Goal: Information Seeking & Learning: Learn about a topic

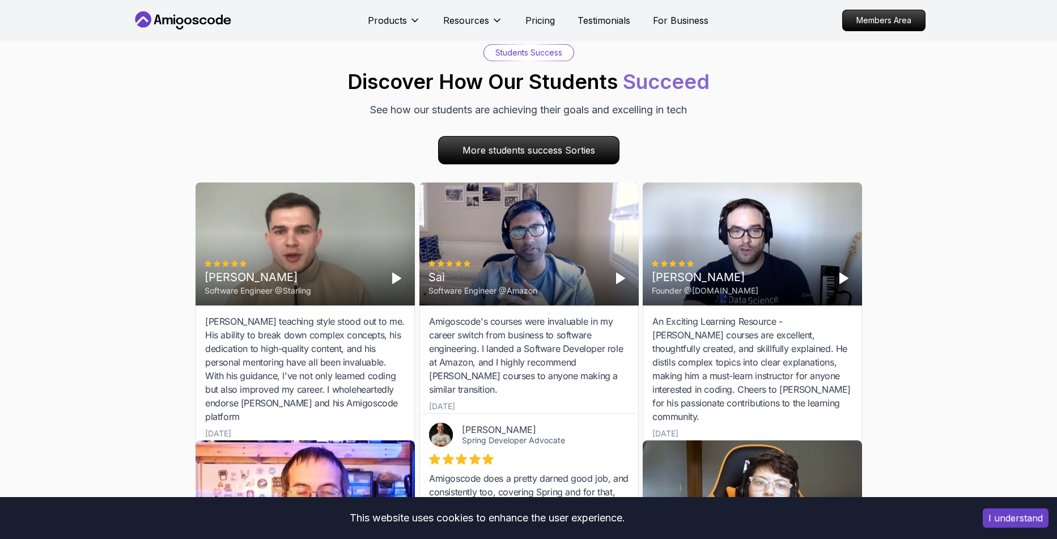
scroll to position [3467, 0]
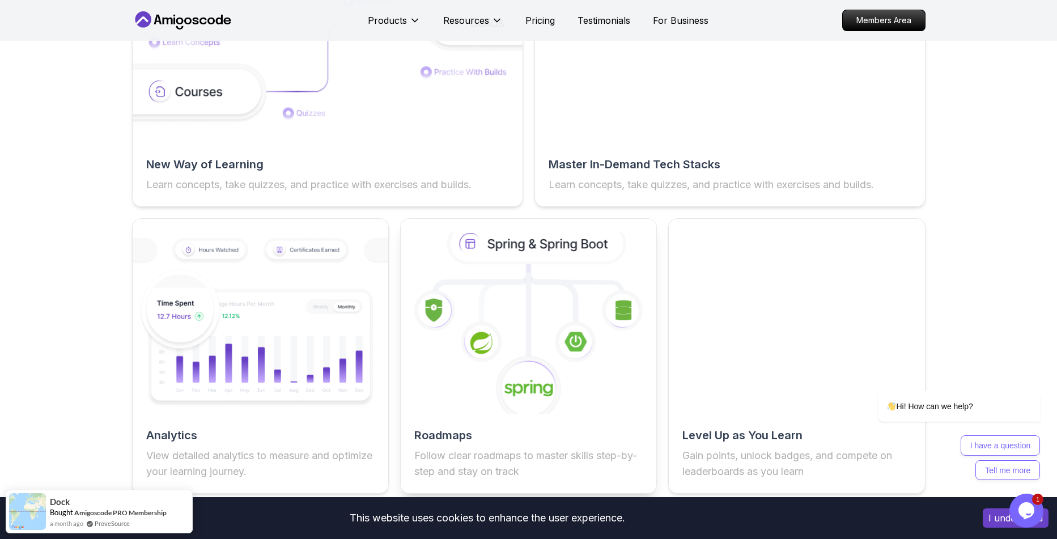
scroll to position [1955, 0]
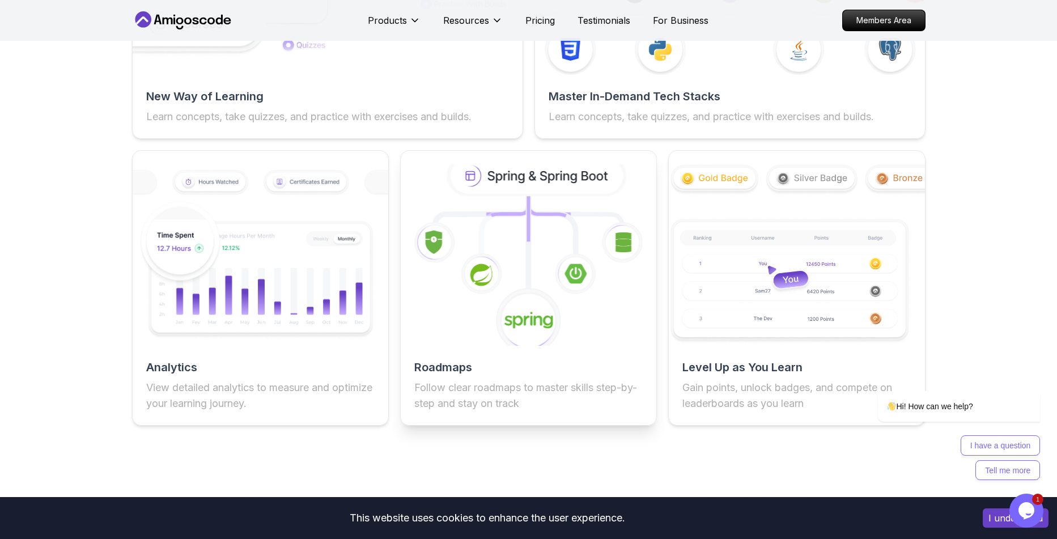
click at [509, 287] on icon at bounding box center [527, 320] width 69 height 69
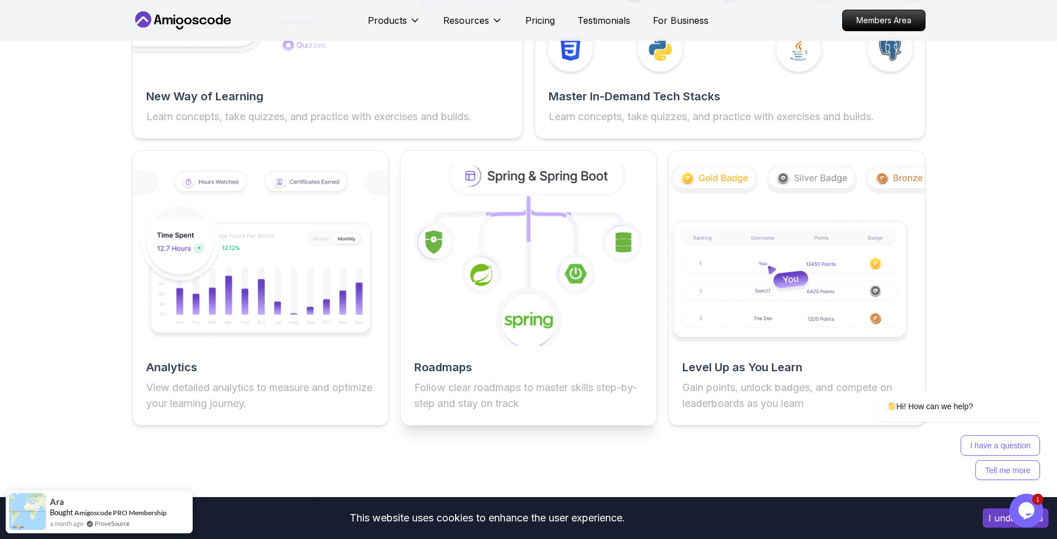
drag, startPoint x: 476, startPoint y: 178, endPoint x: 478, endPoint y: 196, distance: 17.6
click at [478, 179] on icon at bounding box center [536, 176] width 173 height 37
click at [479, 369] on h2 "Roadmaps" at bounding box center [528, 367] width 228 height 16
click at [495, 399] on p "Follow clear roadmaps to master skills step-by-step and stay on track" at bounding box center [528, 396] width 228 height 32
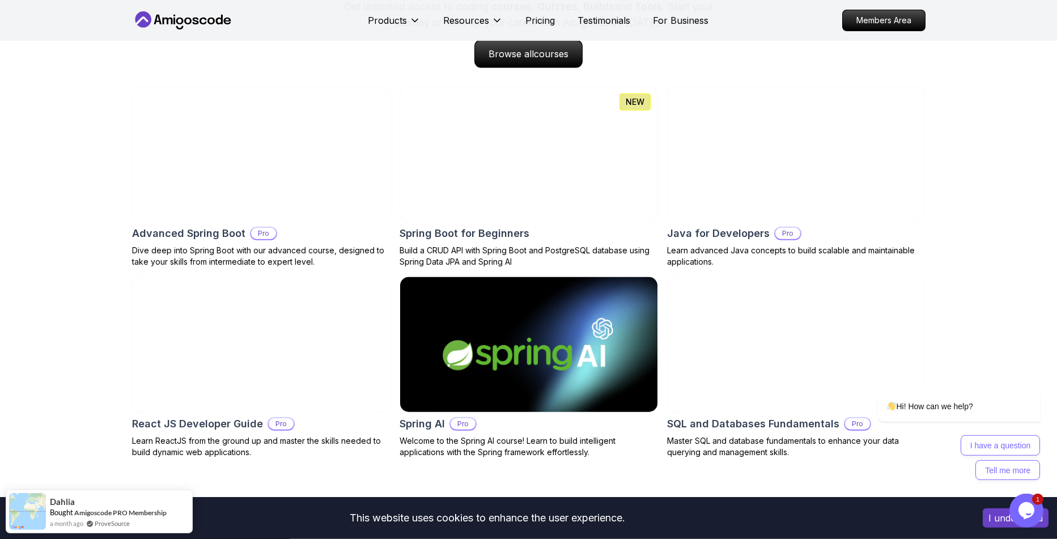
scroll to position [1207, 0]
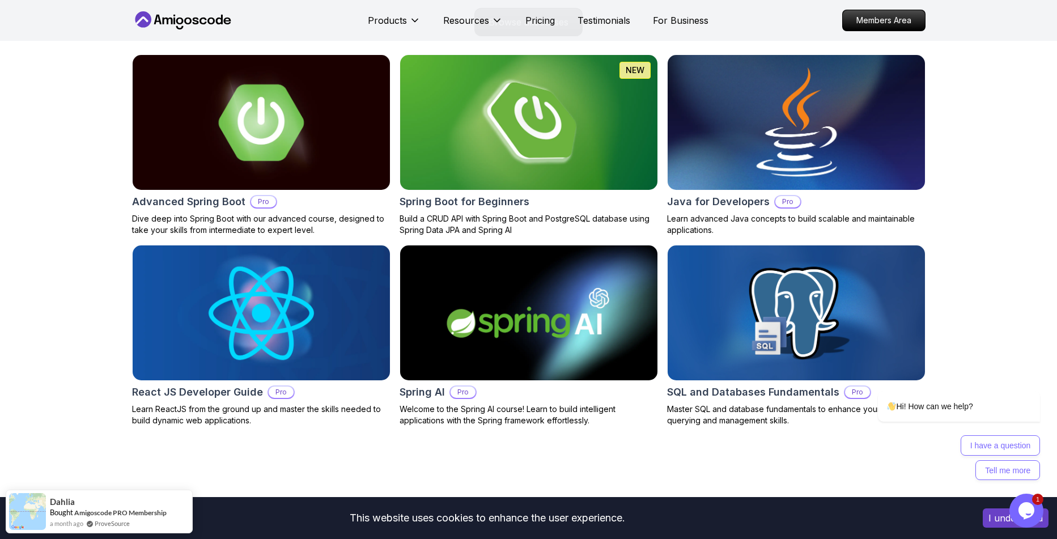
click at [707, 148] on img at bounding box center [796, 123] width 270 height 142
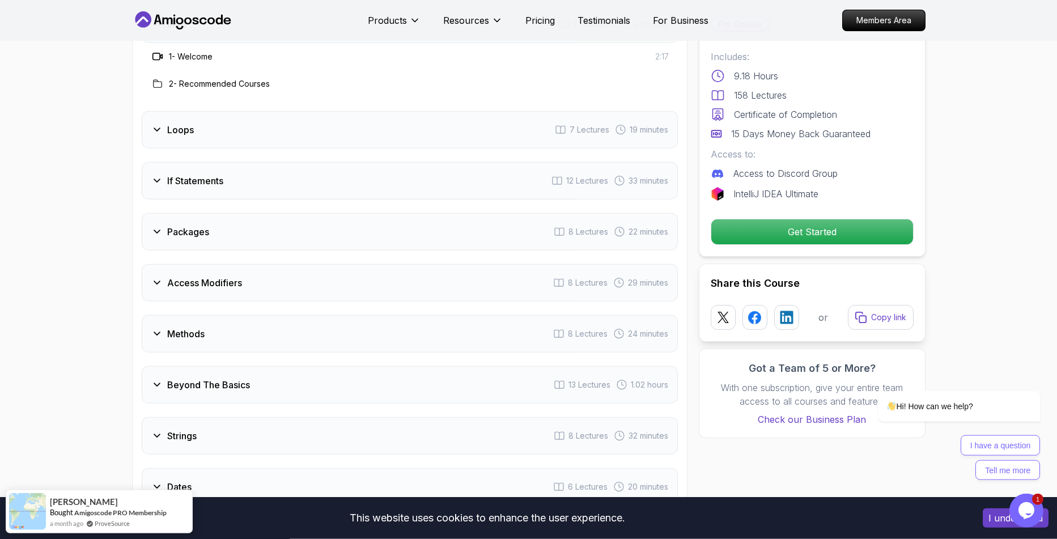
scroll to position [1564, 0]
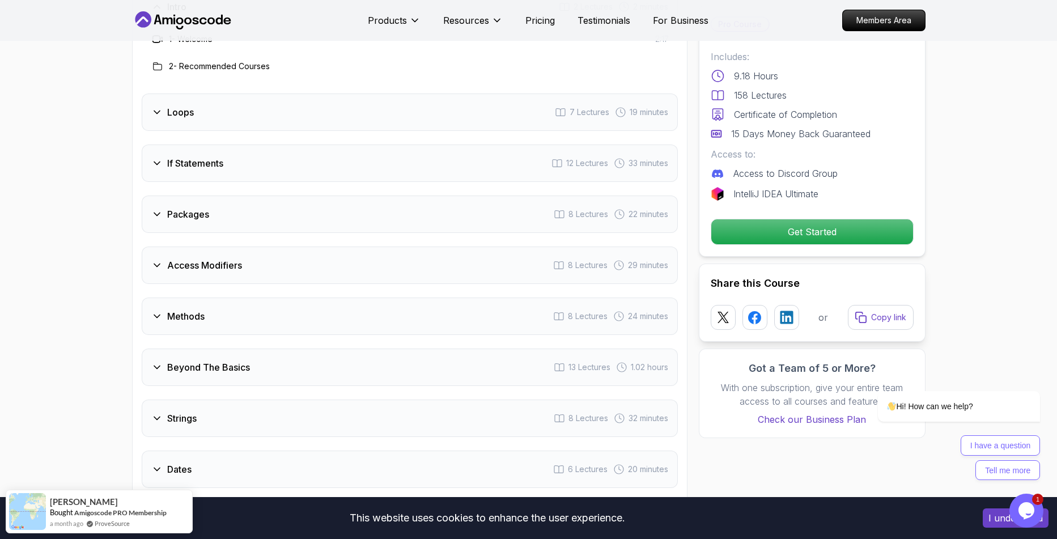
click at [170, 207] on h3 "Packages" at bounding box center [188, 214] width 42 height 14
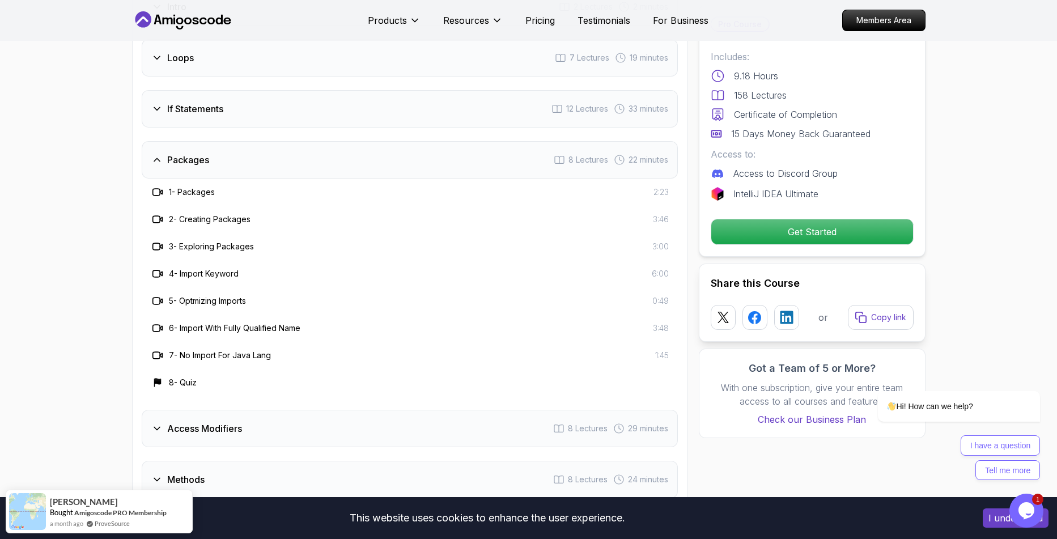
click at [158, 154] on icon at bounding box center [156, 159] width 11 height 11
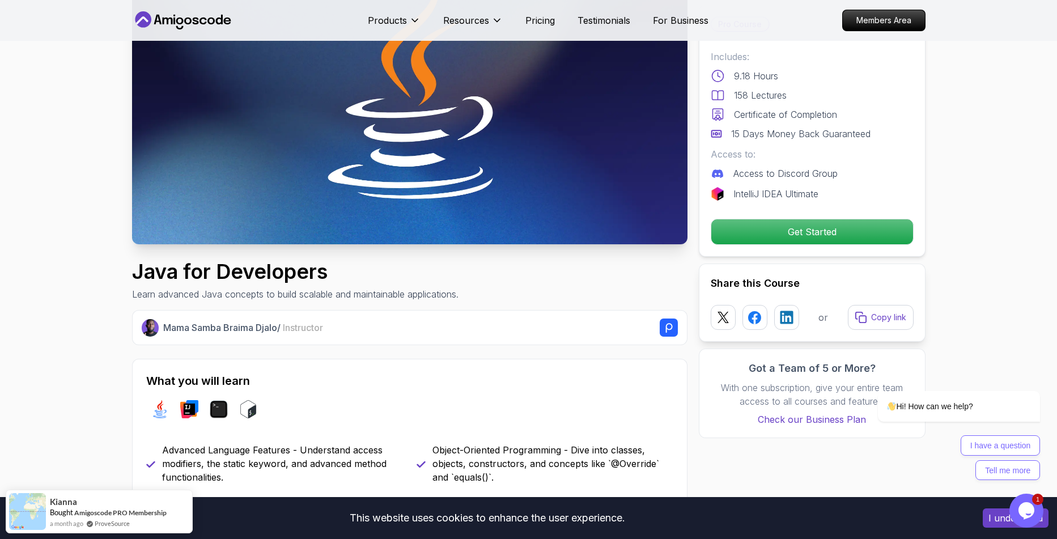
scroll to position [408, 0]
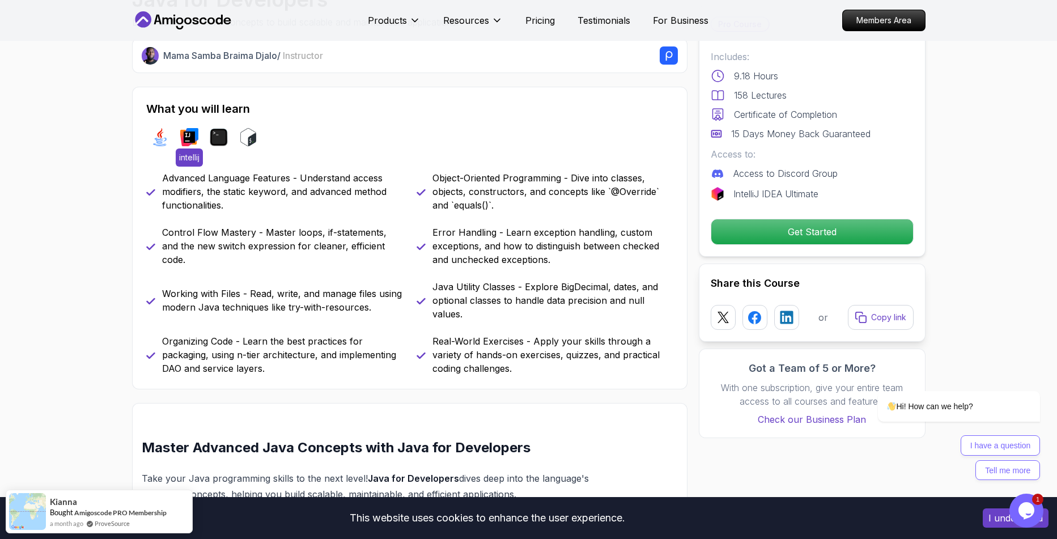
click at [182, 142] on img at bounding box center [189, 137] width 18 height 18
click at [207, 137] on div "java intellij terminal bash" at bounding box center [409, 137] width 527 height 32
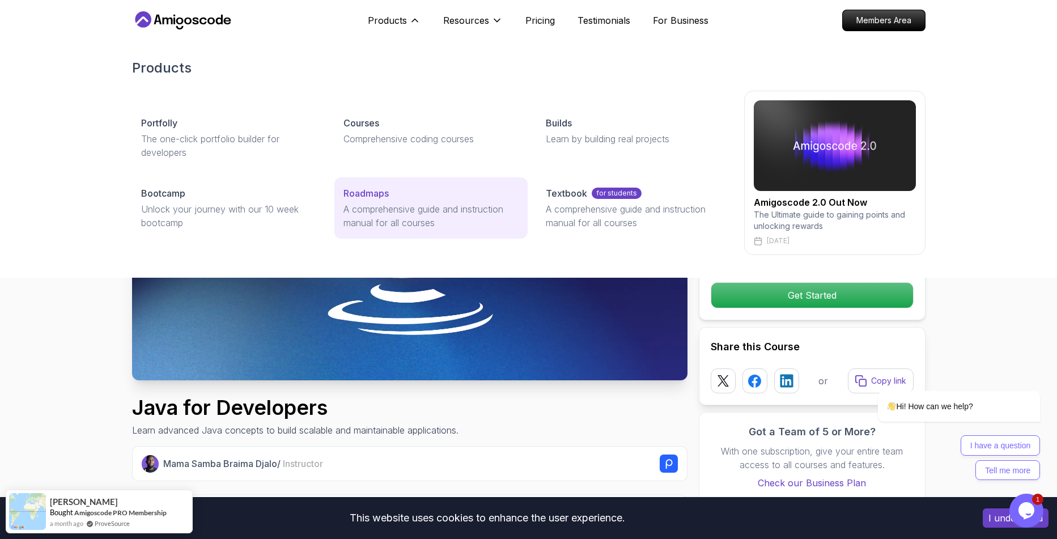
click at [386, 199] on p "Roadmaps" at bounding box center [365, 193] width 45 height 14
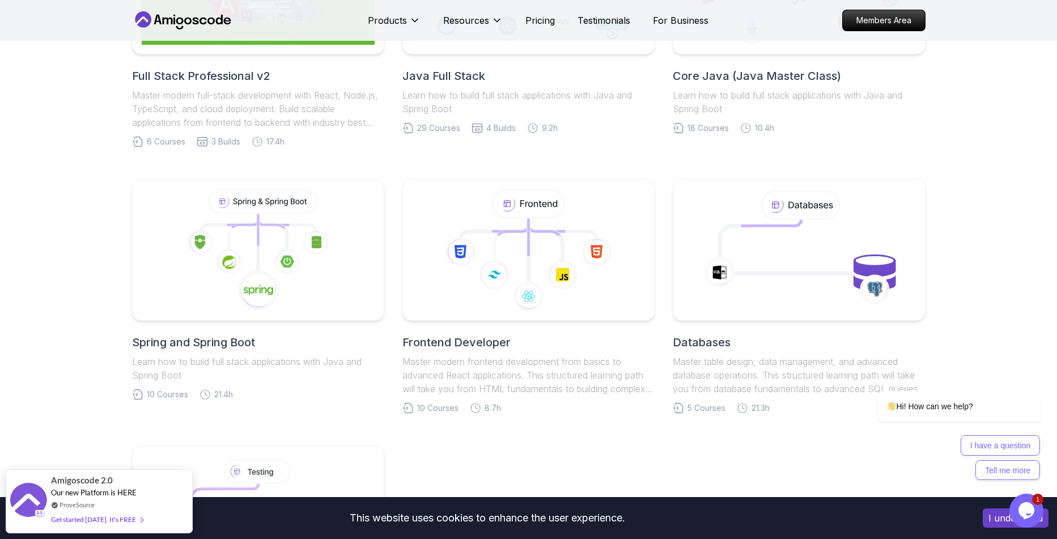
scroll to position [193, 0]
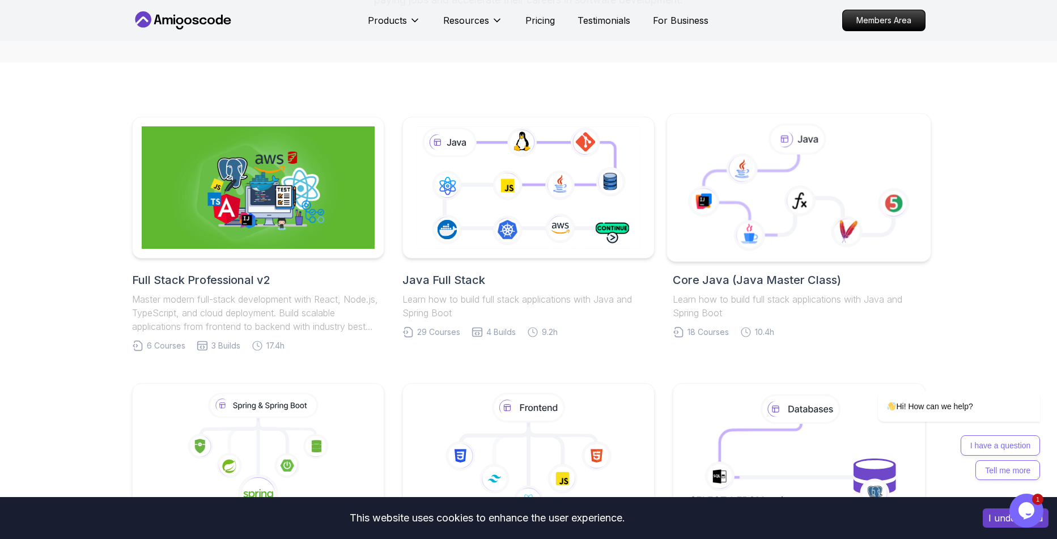
click at [744, 215] on icon at bounding box center [798, 188] width 245 height 129
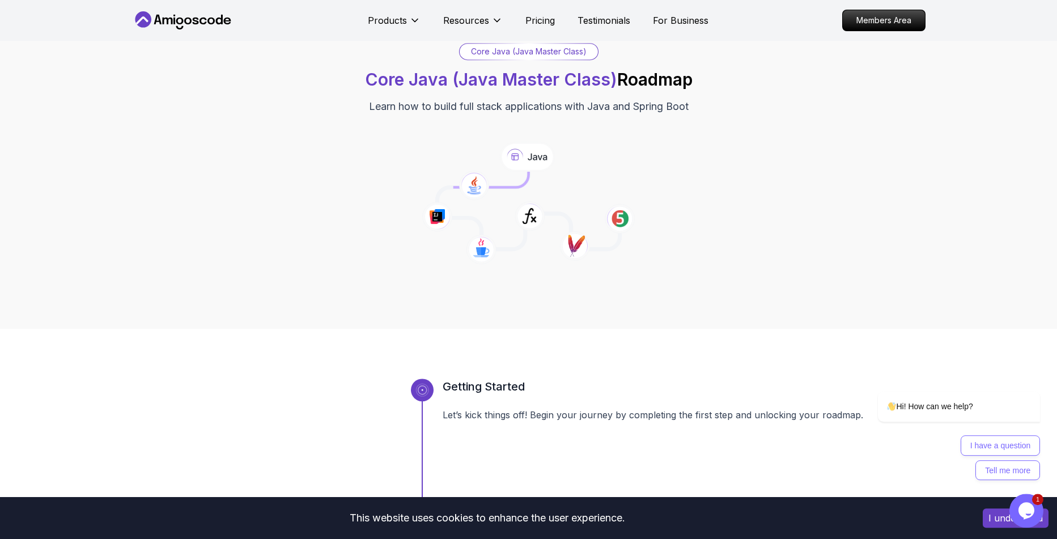
scroll to position [40, 0]
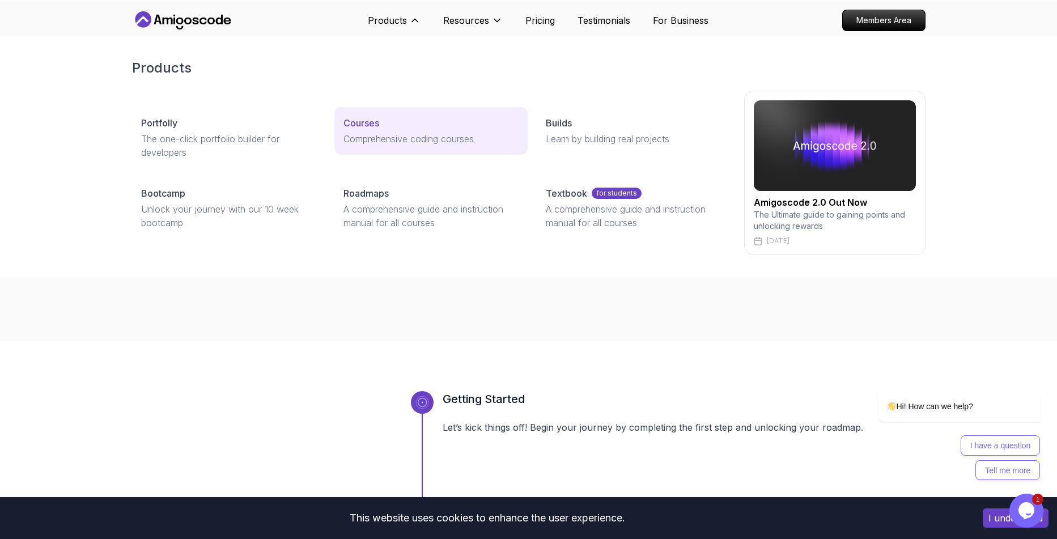
click at [382, 135] on p "Comprehensive coding courses" at bounding box center [430, 139] width 175 height 14
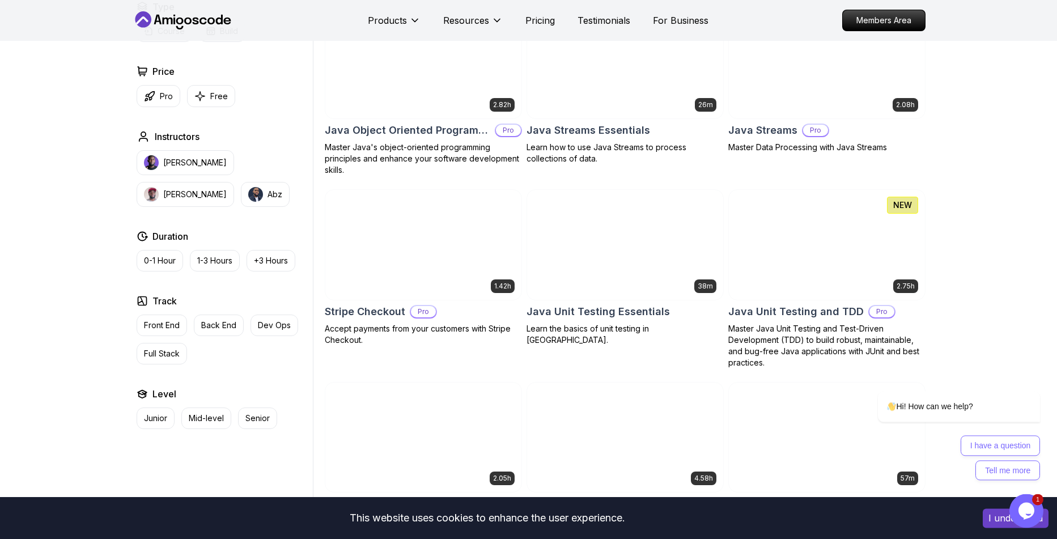
scroll to position [1739, 0]
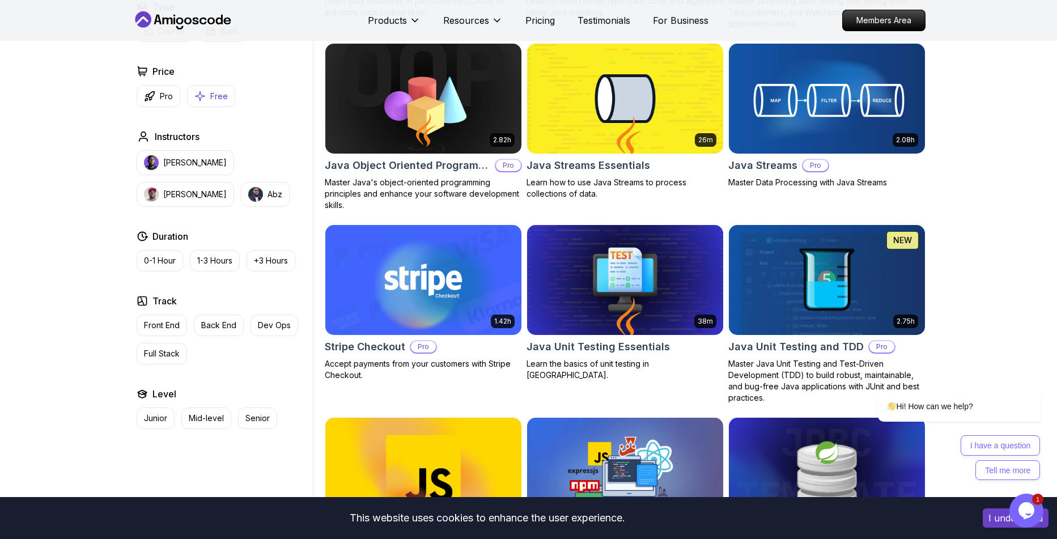
click at [210, 103] on button "Free" at bounding box center [211, 96] width 48 height 22
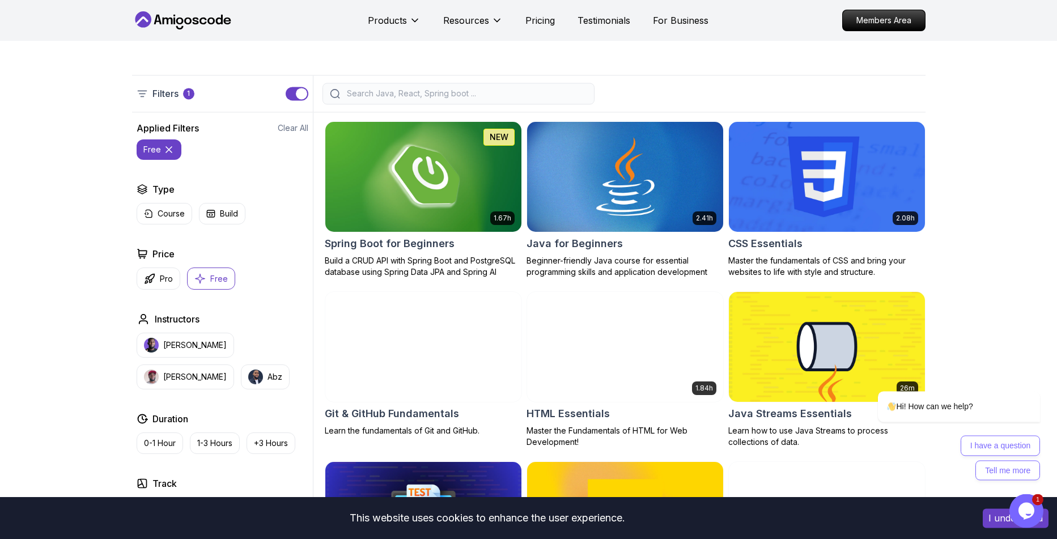
scroll to position [176, 0]
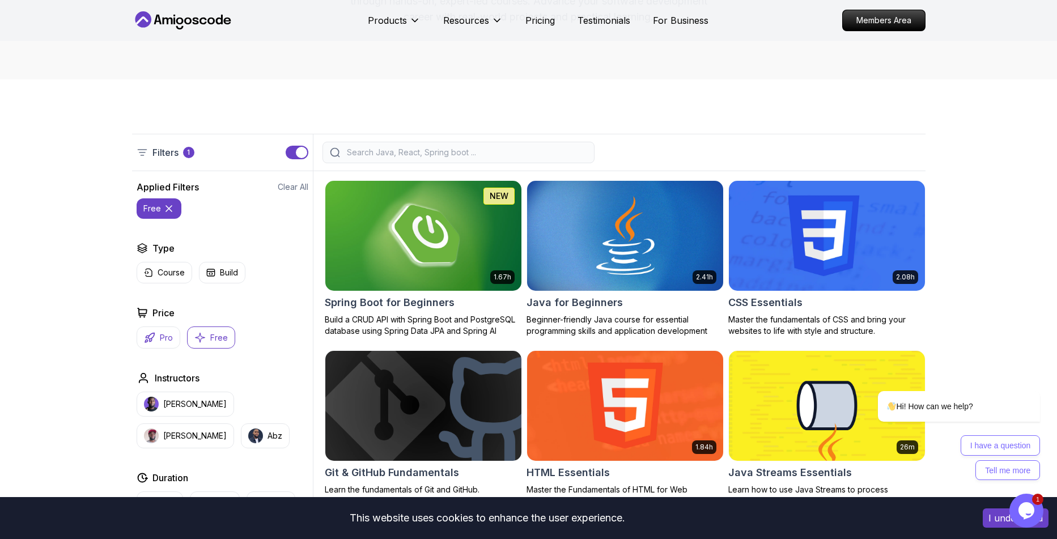
click at [162, 344] on button "Pro" at bounding box center [159, 337] width 44 height 22
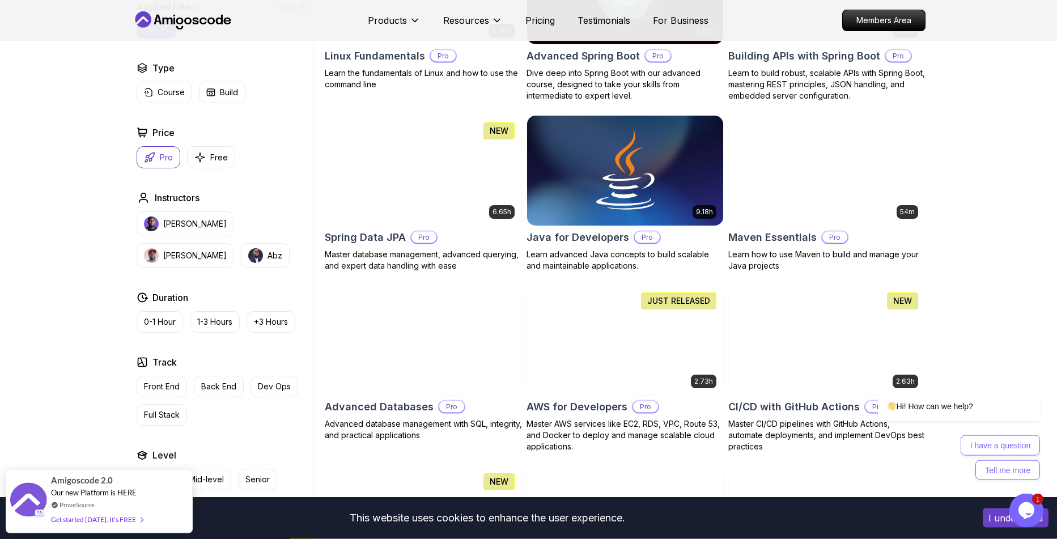
scroll to position [448, 0]
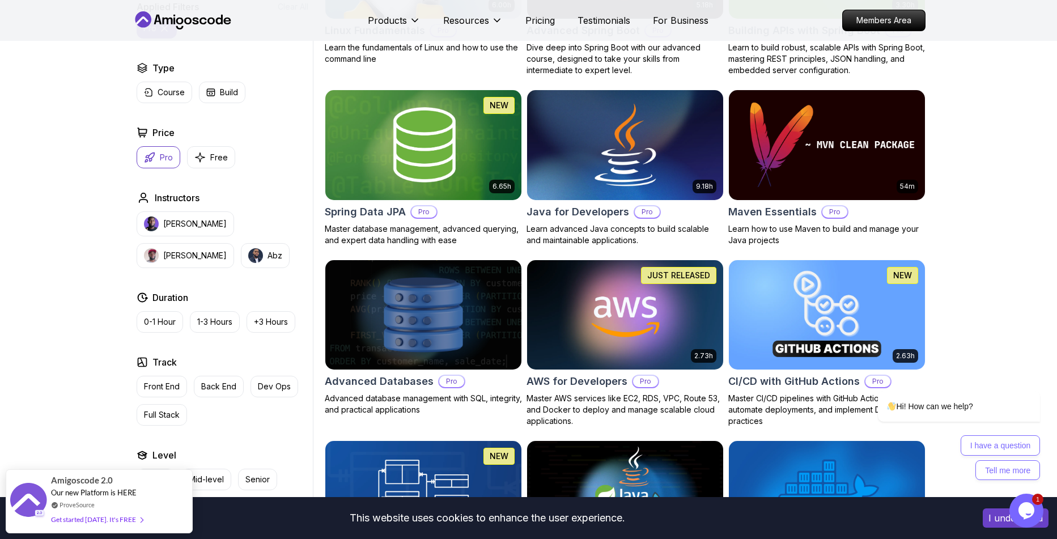
click at [576, 164] on img at bounding box center [625, 144] width 206 height 115
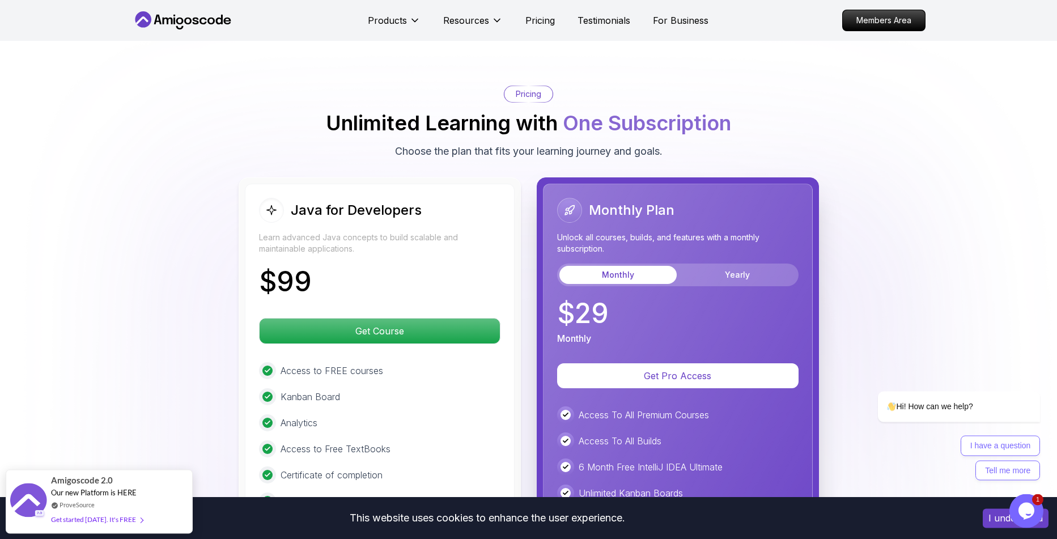
scroll to position [2652, 0]
